Goal: Find specific page/section: Find specific page/section

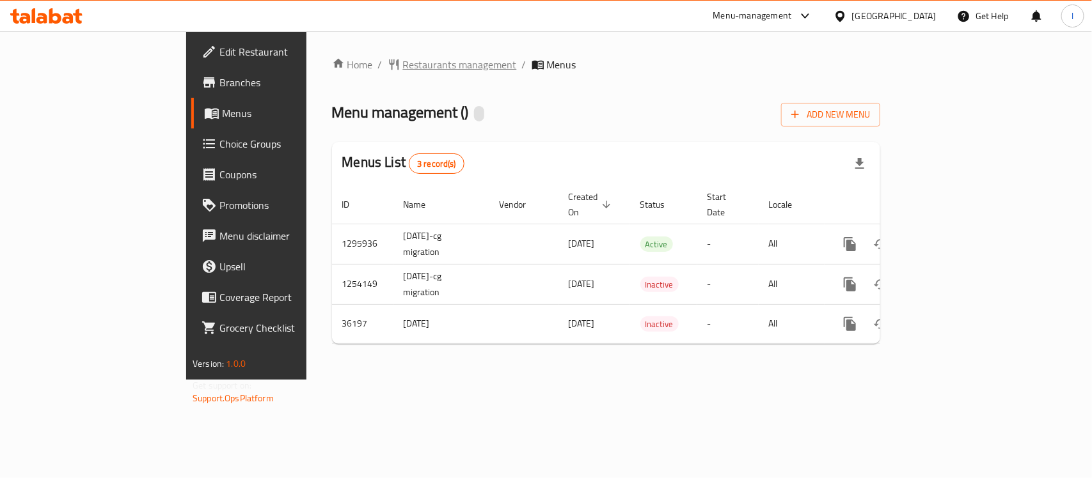
click at [403, 68] on span "Restaurants management" at bounding box center [460, 64] width 114 height 15
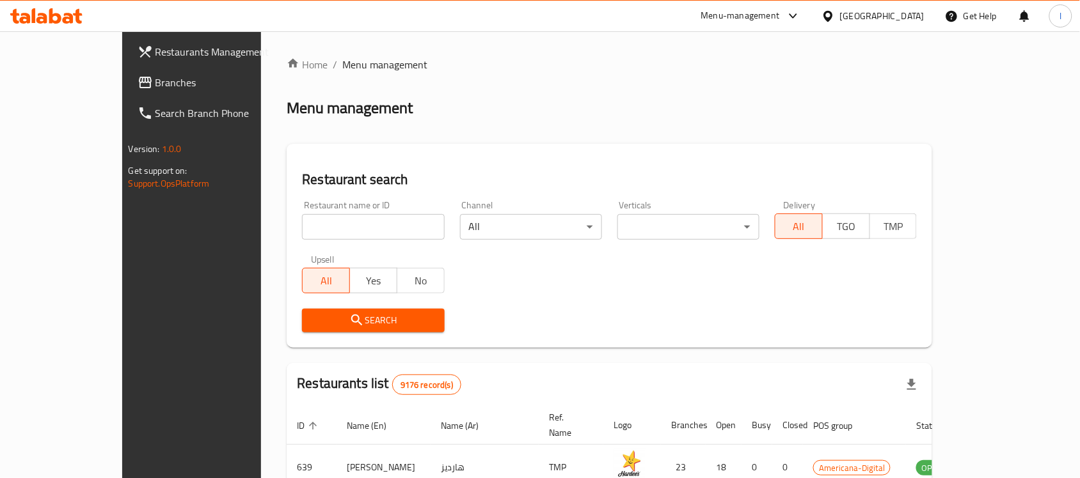
click at [305, 227] on input "search" at bounding box center [373, 227] width 142 height 26
paste input "18686"
type input "18686"
click at [352, 309] on button "Search" at bounding box center [373, 321] width 142 height 24
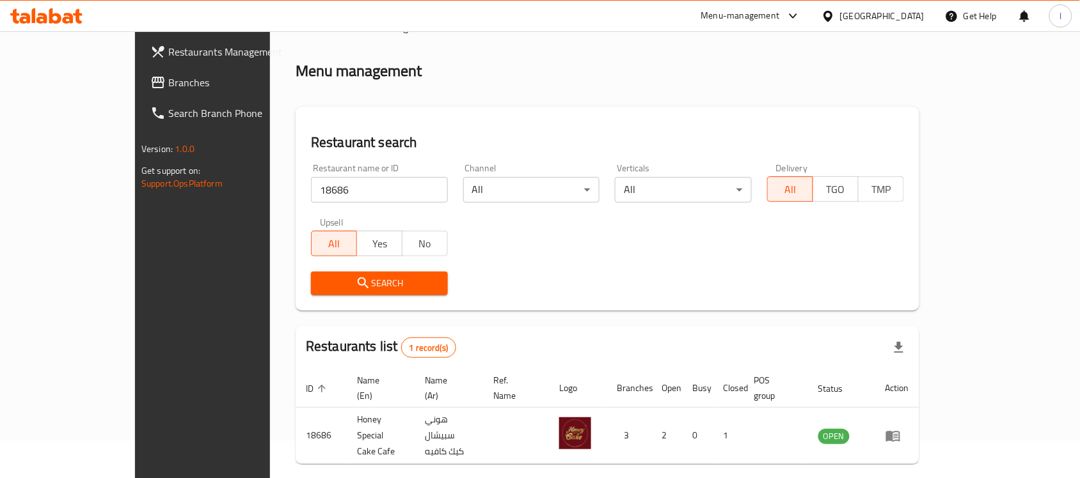
scroll to position [67, 0]
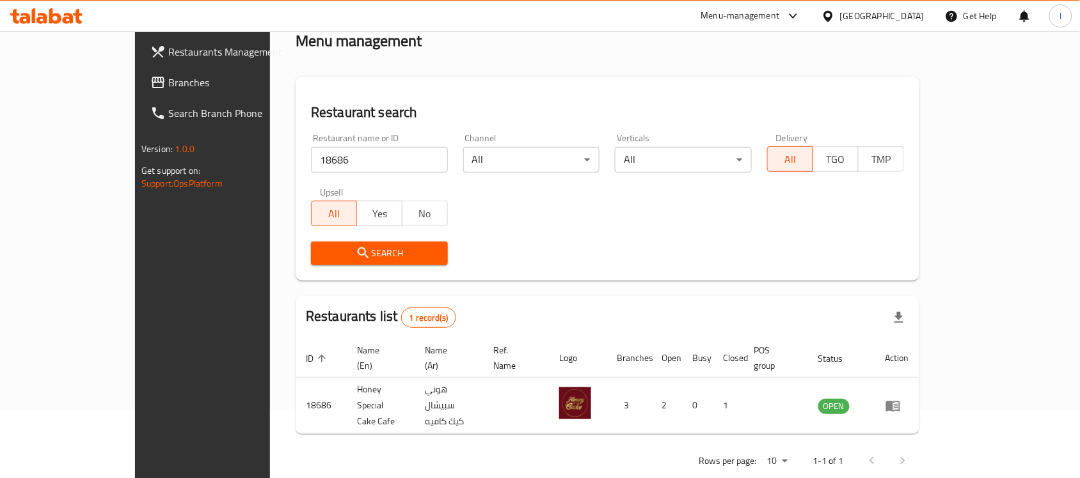
click at [168, 80] on span "Branches" at bounding box center [236, 82] width 137 height 15
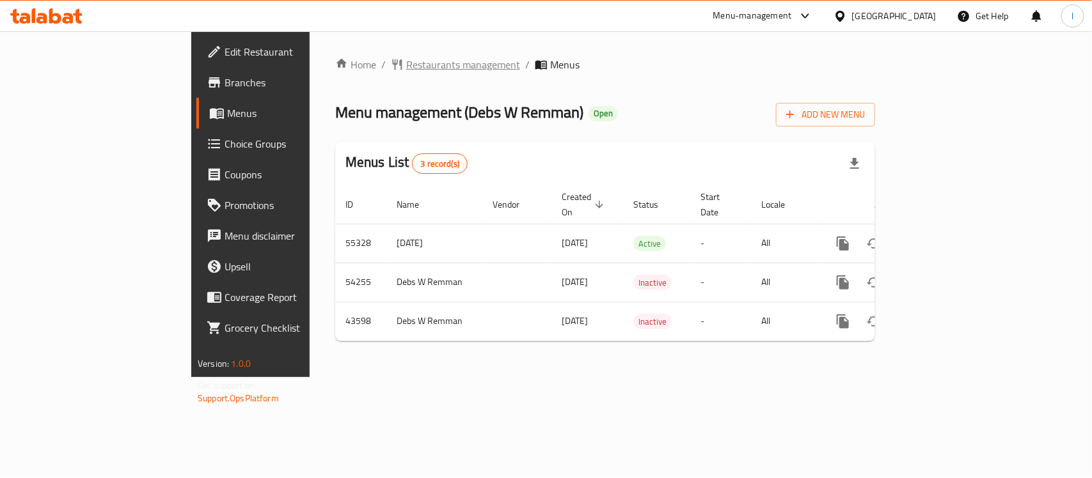
click at [406, 67] on span "Restaurants management" at bounding box center [463, 64] width 114 height 15
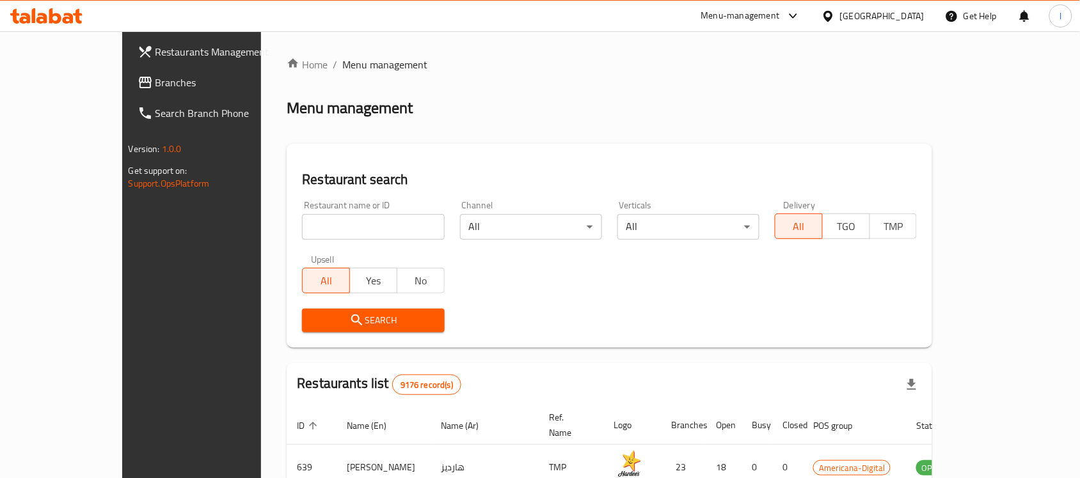
click at [345, 223] on input "search" at bounding box center [373, 227] width 142 height 26
paste input "12263"
type input "12263"
click at [373, 327] on span "Search" at bounding box center [373, 321] width 122 height 16
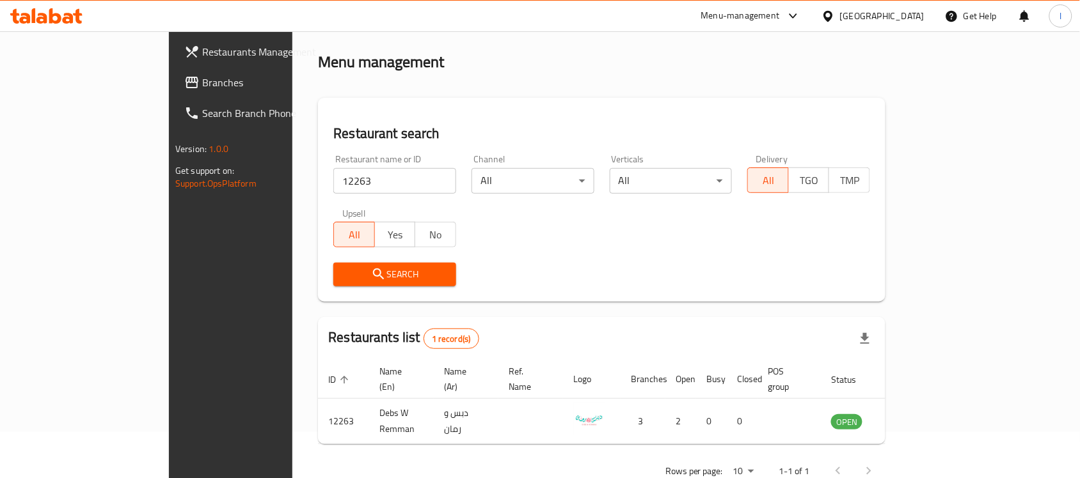
scroll to position [67, 0]
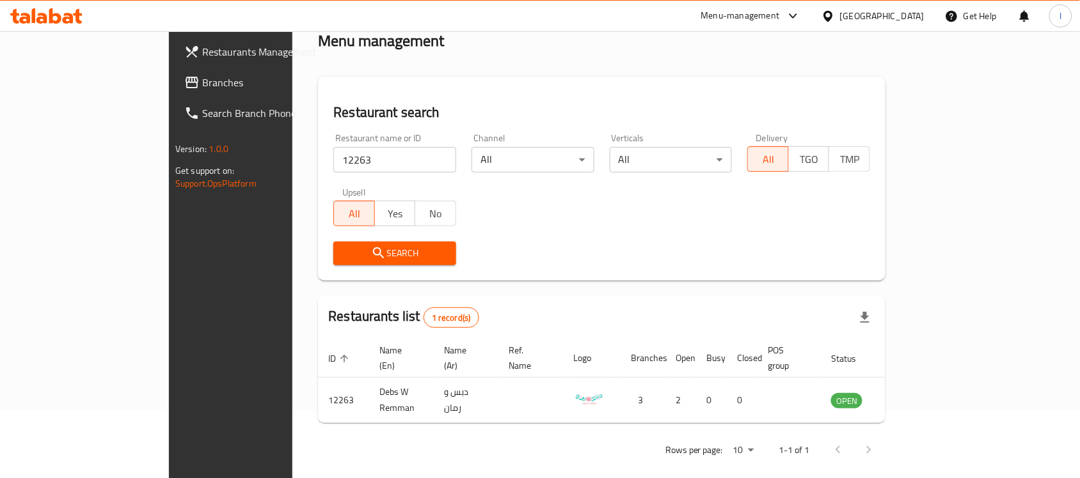
click at [202, 81] on span "Branches" at bounding box center [270, 82] width 137 height 15
